Goal: Transaction & Acquisition: Register for event/course

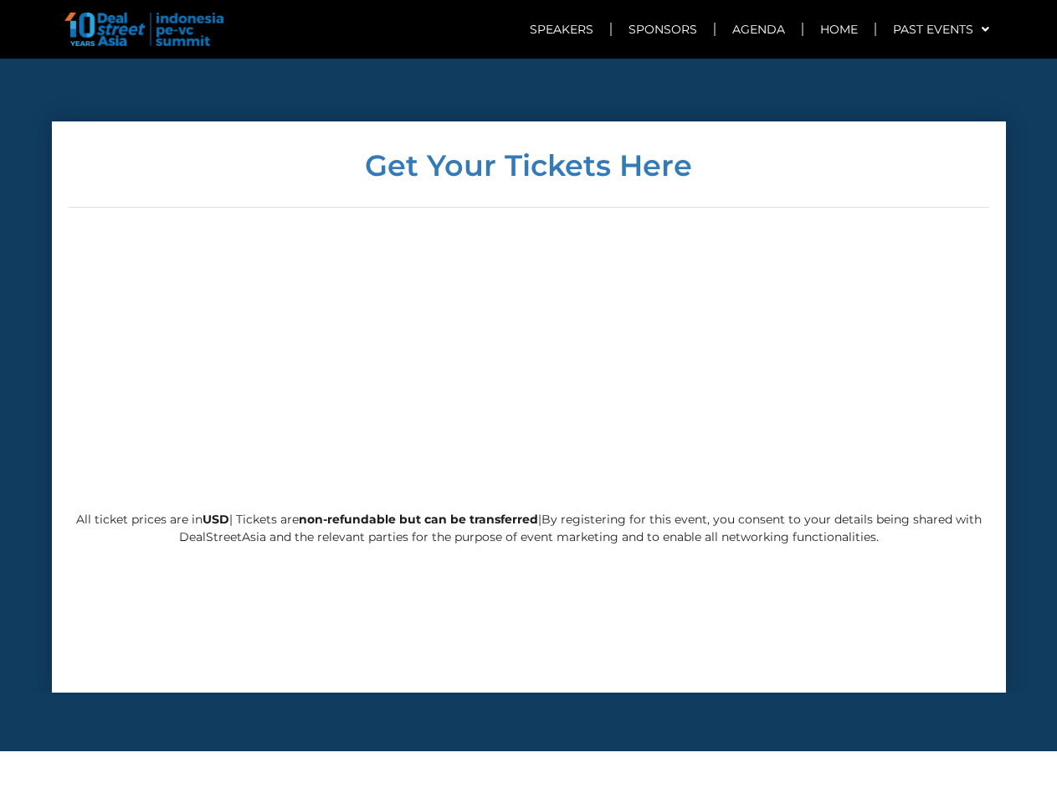
scroll to position [4043, 0]
